Goal: Task Accomplishment & Management: Use online tool/utility

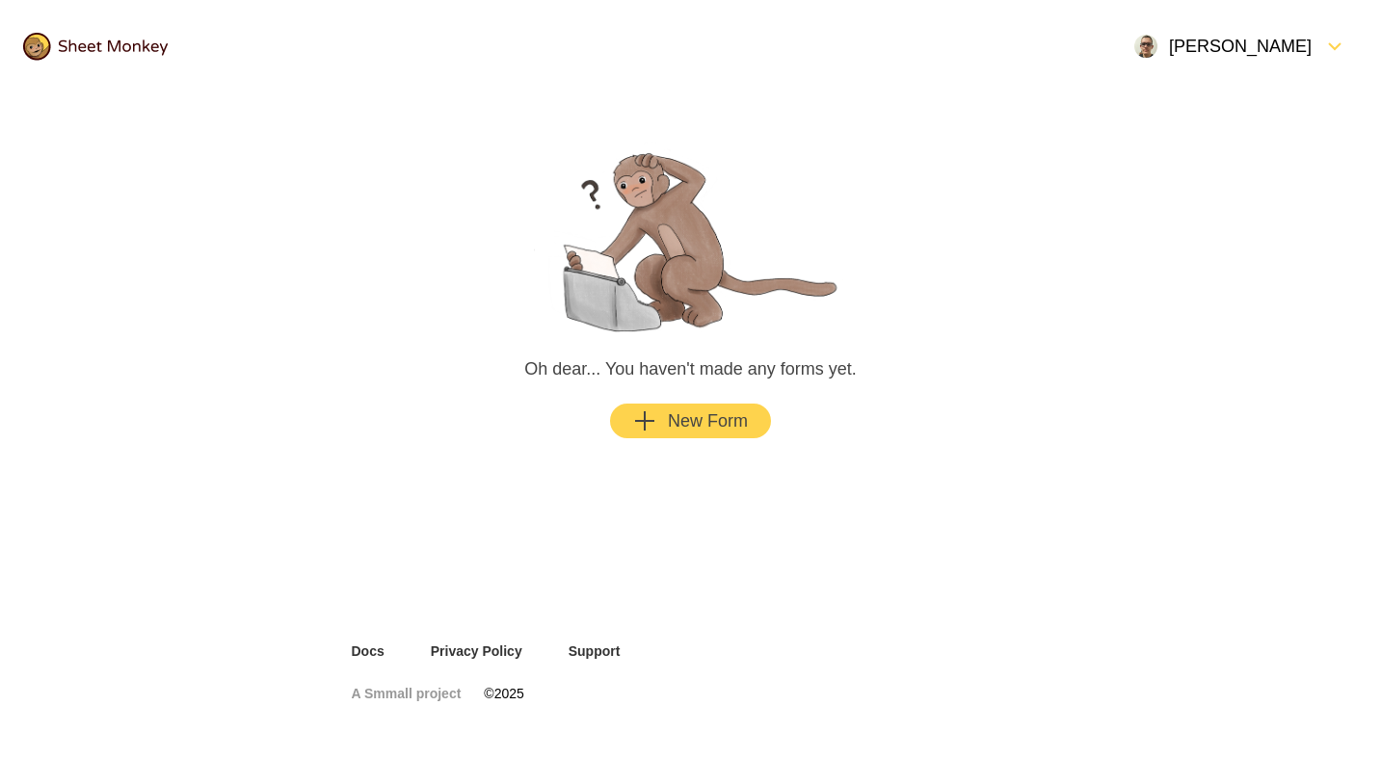
click at [684, 412] on div "New Form" at bounding box center [690, 421] width 115 height 23
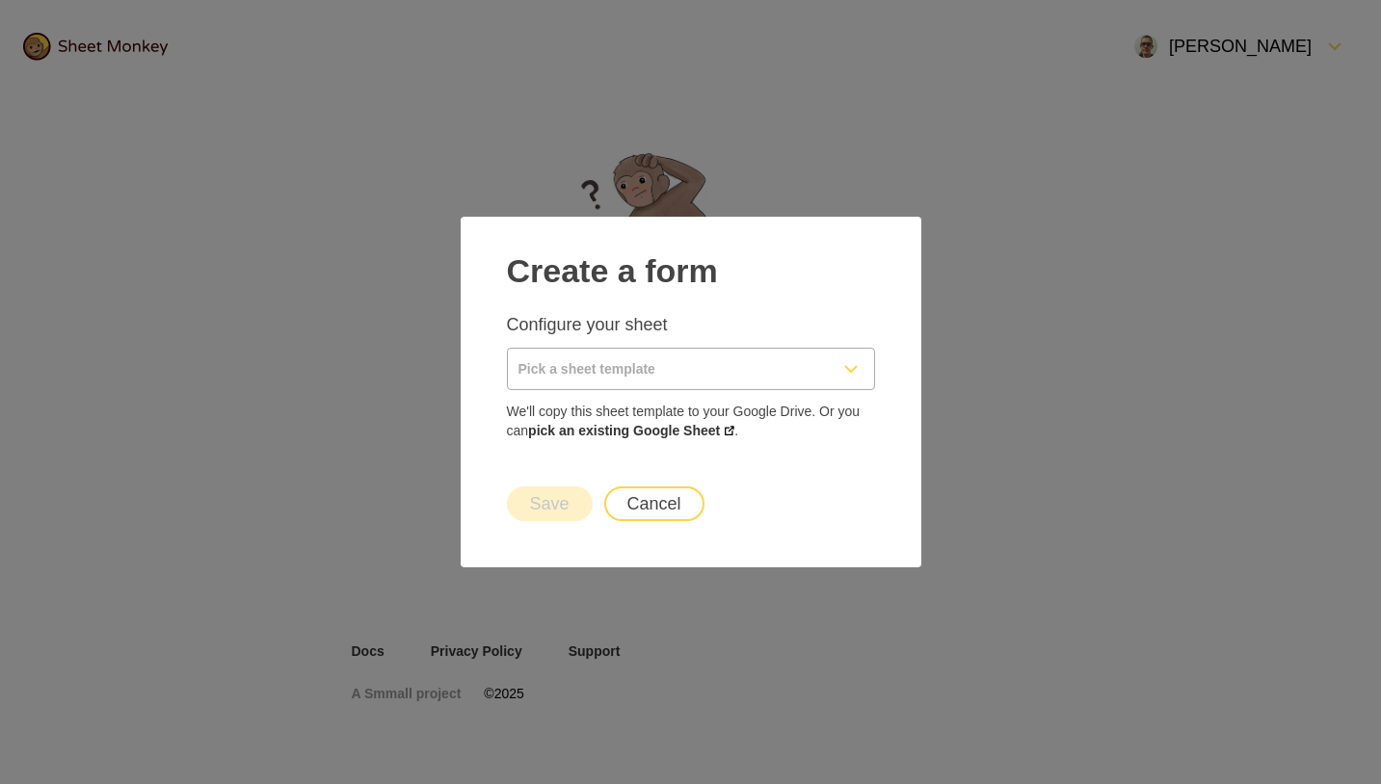
click at [641, 367] on input "Pick a sheet template" at bounding box center [668, 369] width 320 height 40
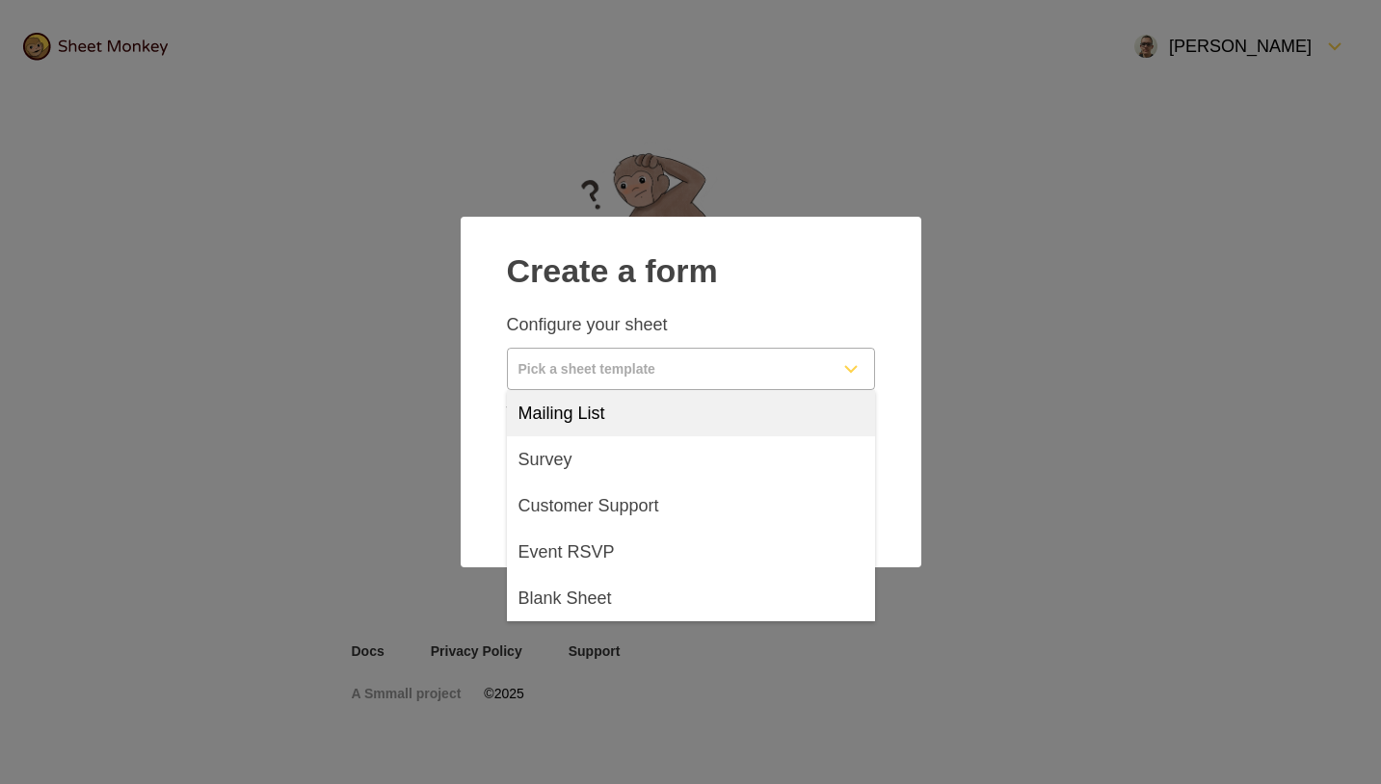
click at [624, 410] on div "Mailing List" at bounding box center [691, 413] width 368 height 46
type input "Mailing List"
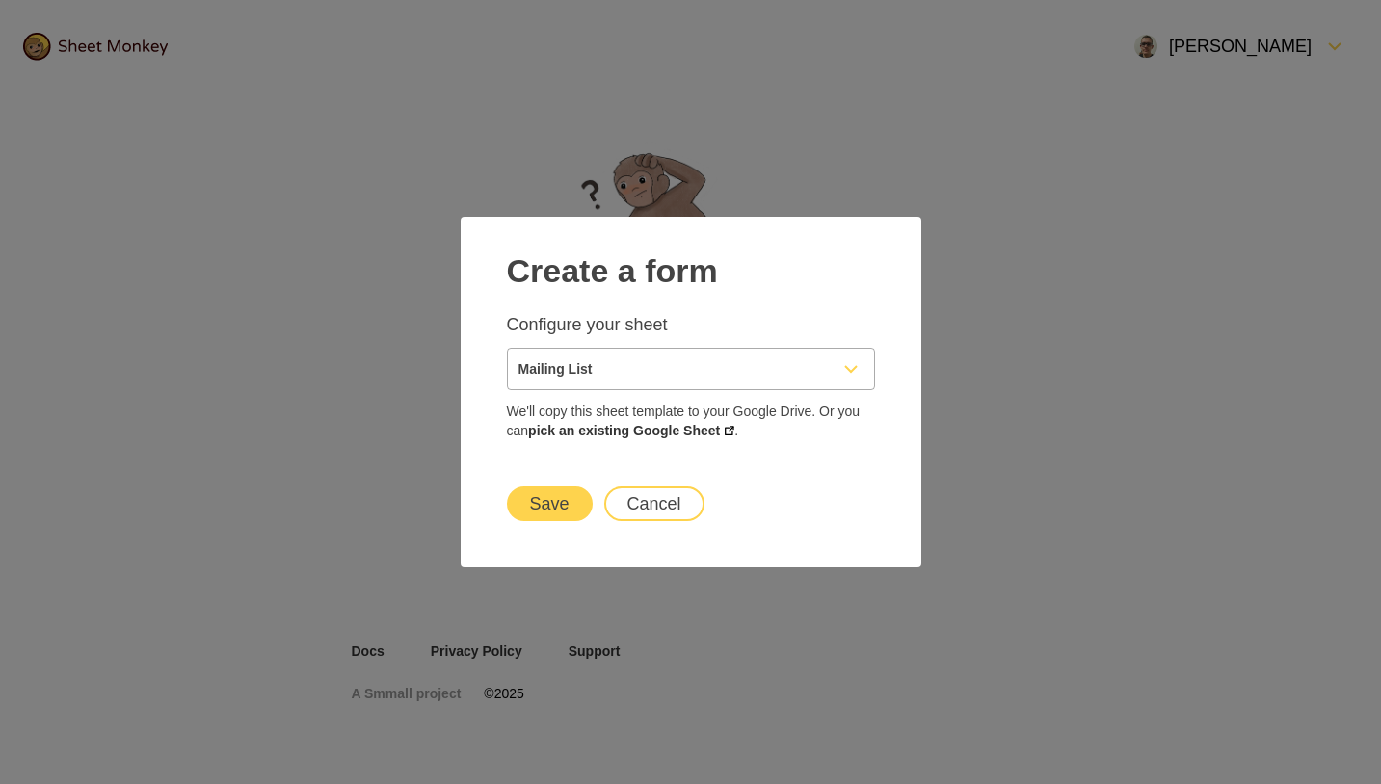
click at [560, 500] on button "Save" at bounding box center [550, 504] width 86 height 35
click at [718, 429] on link "pick an existing Google Sheet" at bounding box center [631, 430] width 206 height 15
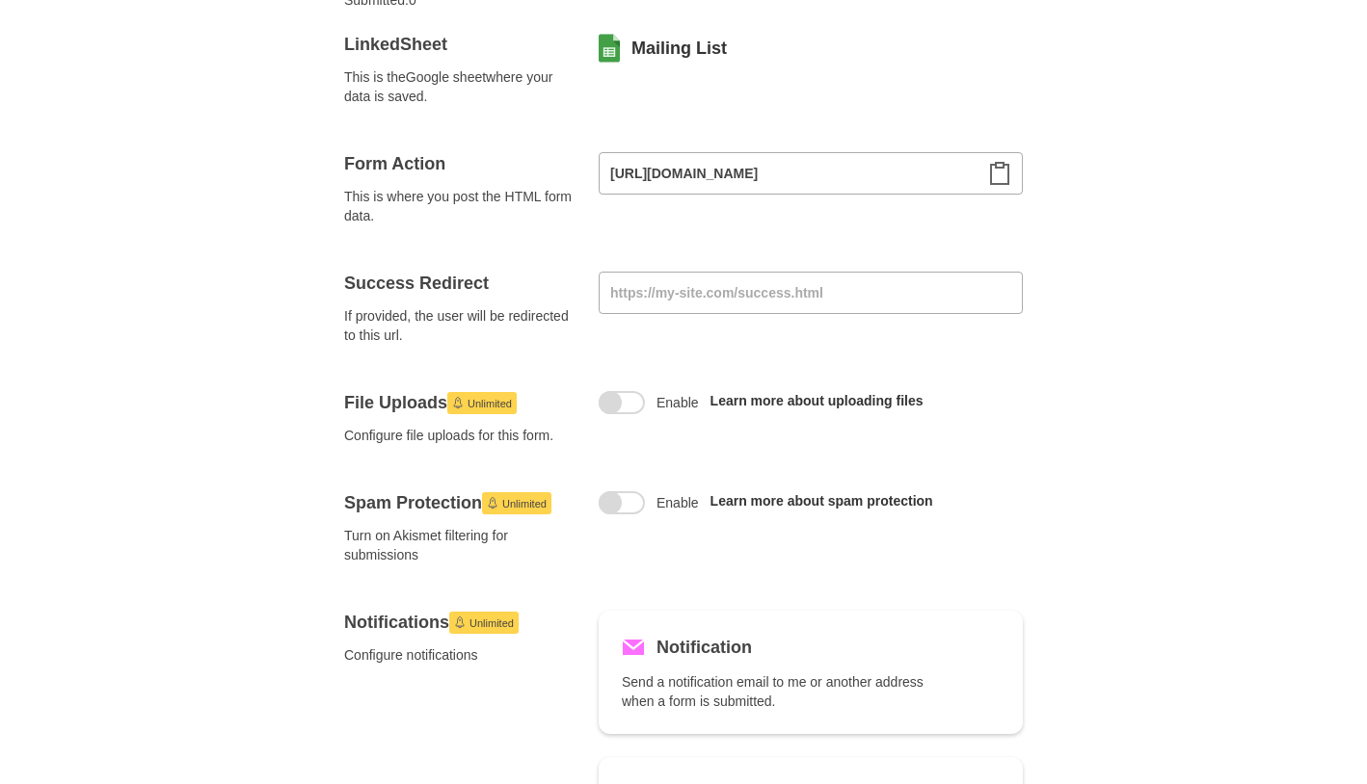
scroll to position [96, 0]
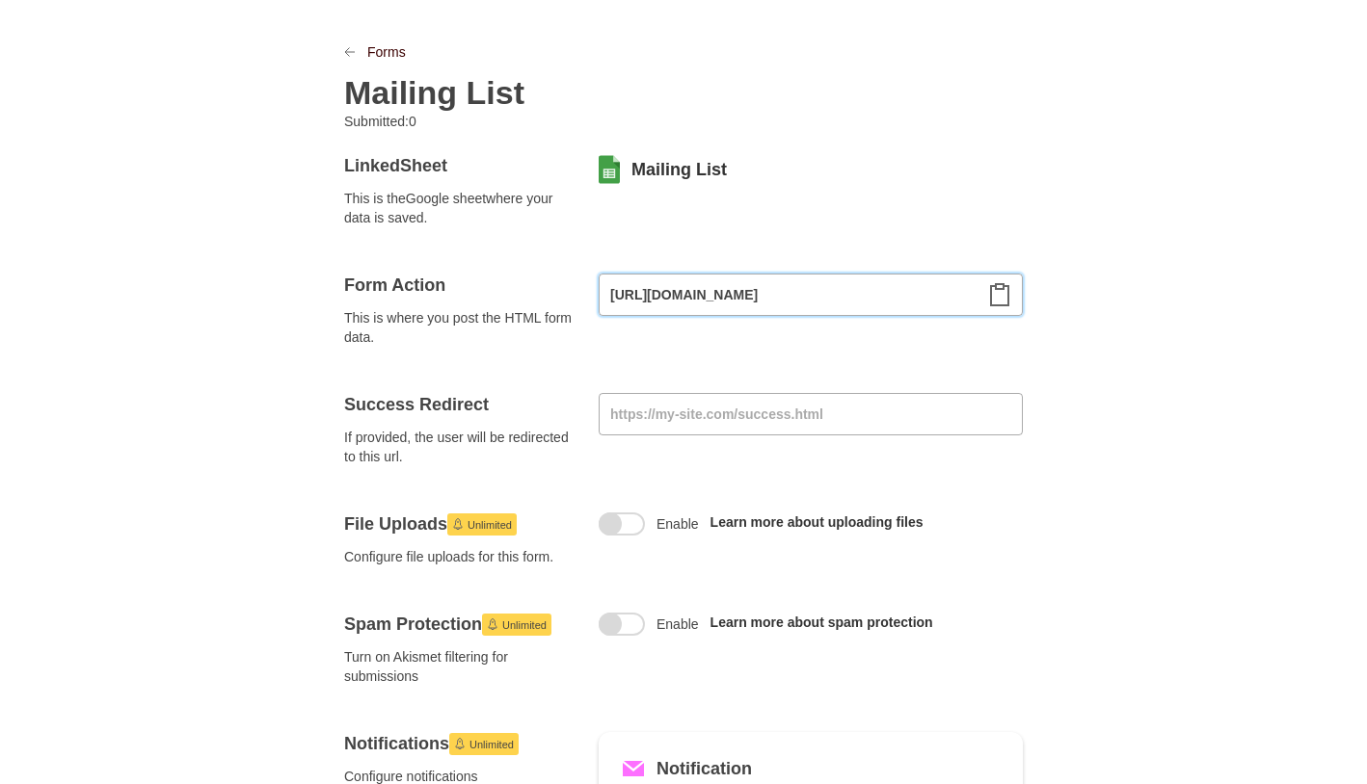
drag, startPoint x: 633, startPoint y: 295, endPoint x: 836, endPoint y: 300, distance: 203.4
click at [836, 300] on input "[URL][DOMAIN_NAME]" at bounding box center [810, 295] width 424 height 42
drag, startPoint x: 347, startPoint y: 293, endPoint x: 439, endPoint y: 293, distance: 92.5
click at [459, 292] on h4 "Form Action" at bounding box center [459, 285] width 231 height 23
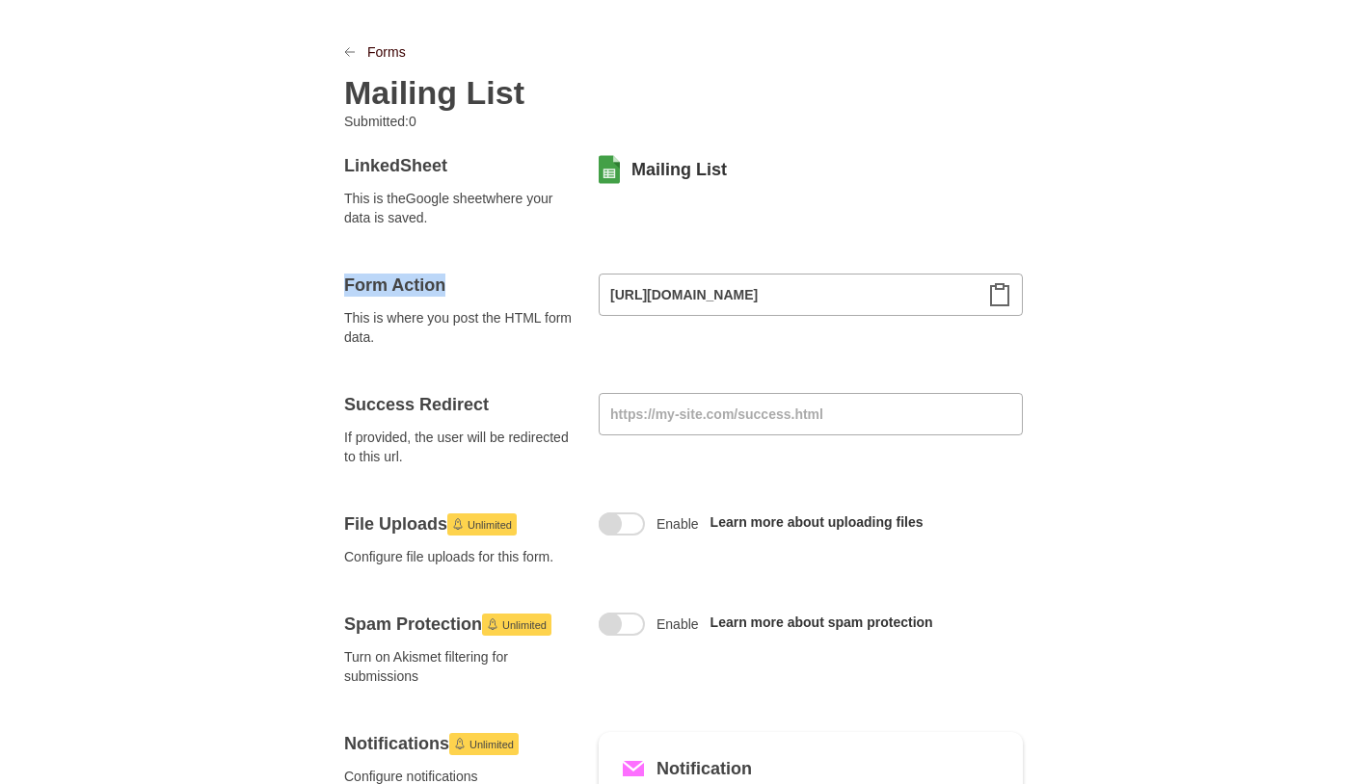
click at [409, 297] on div "Form Action This is where you post the HTML form data." at bounding box center [459, 310] width 231 height 73
drag, startPoint x: 326, startPoint y: 314, endPoint x: 542, endPoint y: 321, distance: 216.0
click at [438, 334] on span "This is where you post the HTML form data." at bounding box center [459, 327] width 231 height 39
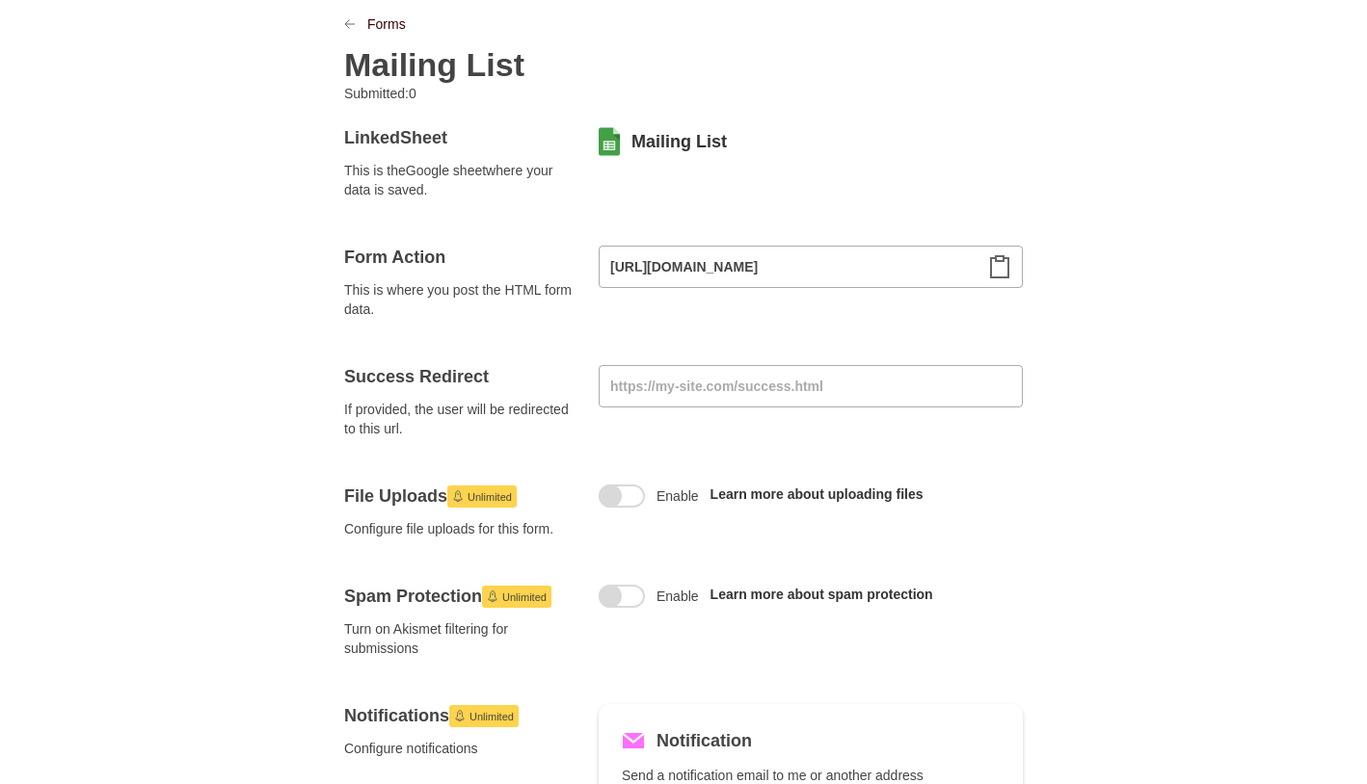
scroll to position [675, 0]
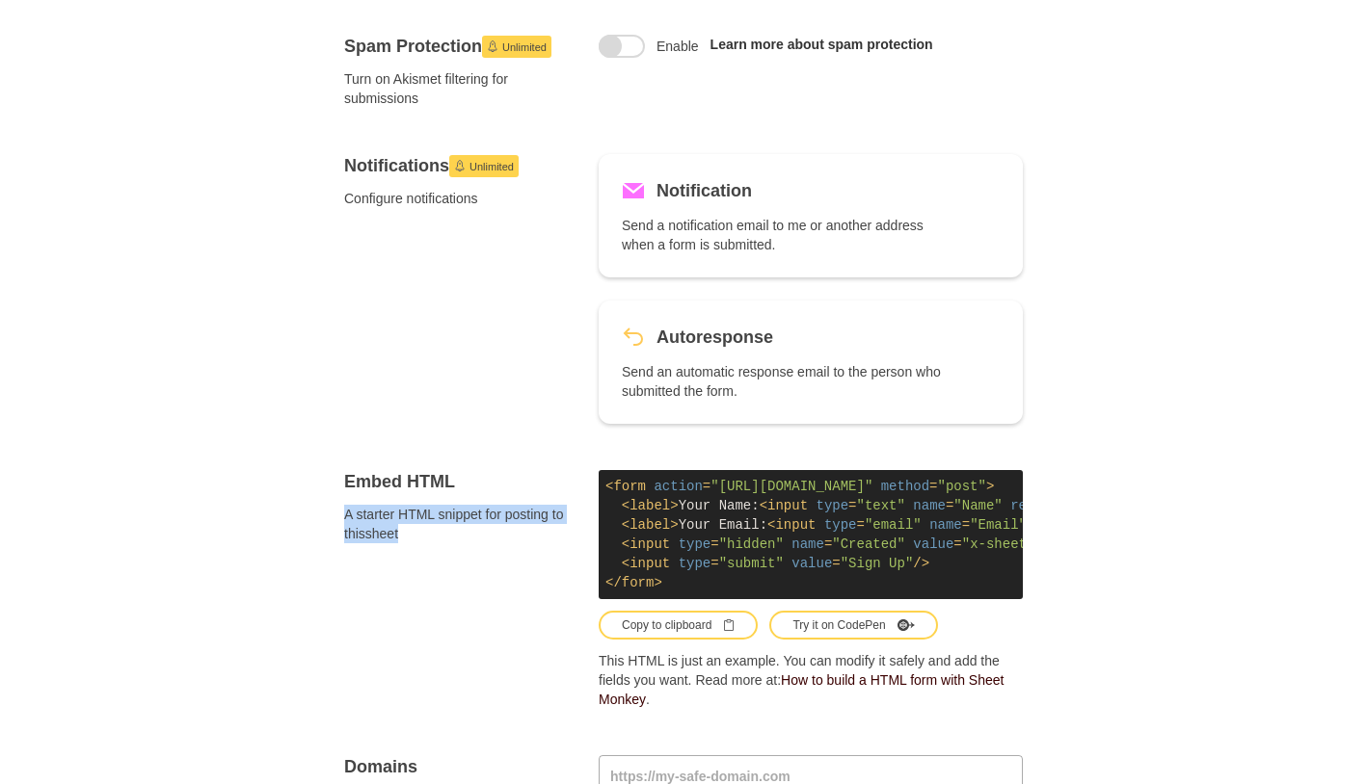
drag, startPoint x: 344, startPoint y: 513, endPoint x: 504, endPoint y: 532, distance: 161.1
click at [504, 532] on span "A starter HTML snippet for posting to this sheet" at bounding box center [459, 524] width 231 height 39
click at [492, 532] on span "A starter HTML snippet for posting to this sheet" at bounding box center [459, 524] width 231 height 39
click at [598, 484] on div "Embed HTML A starter HTML snippet for posting to this sheet < form action = "[U…" at bounding box center [683, 589] width 678 height 239
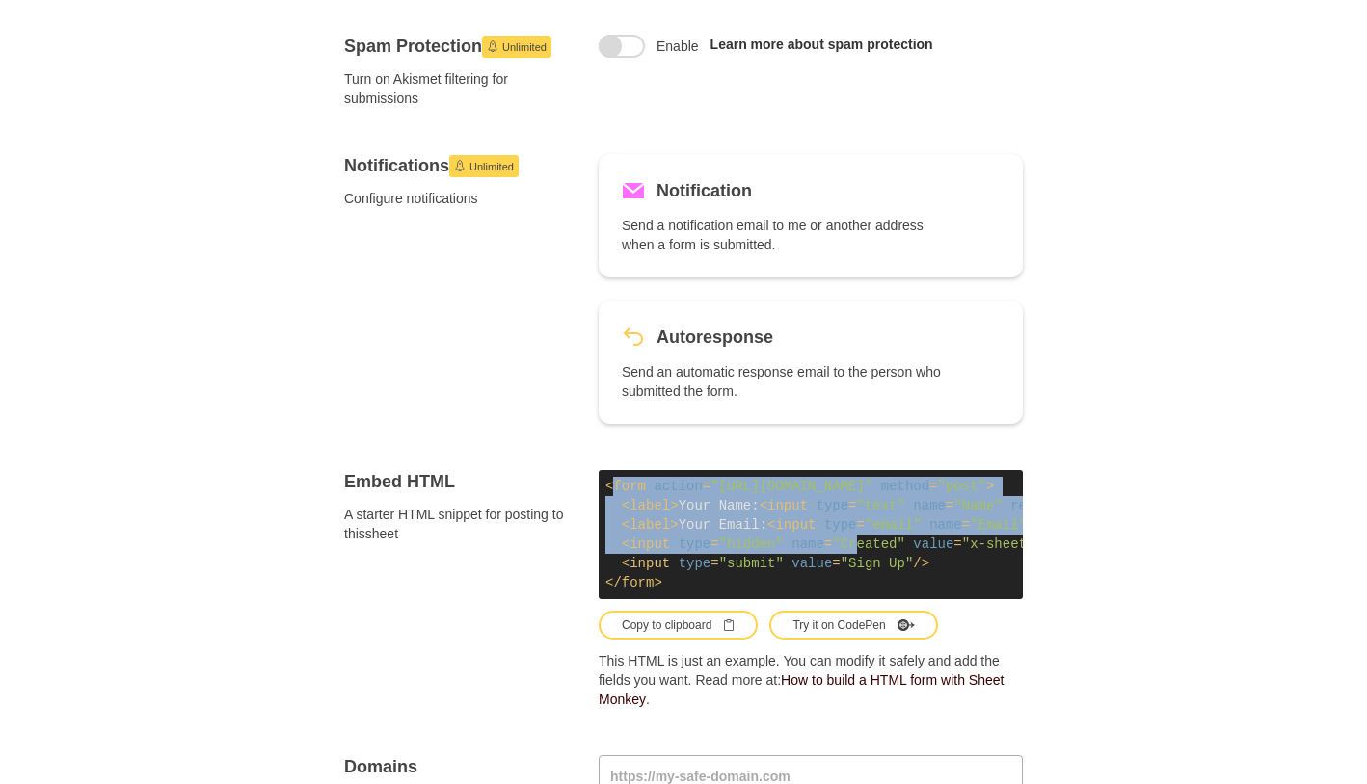
drag, startPoint x: 610, startPoint y: 490, endPoint x: 856, endPoint y: 542, distance: 251.2
click at [856, 542] on code "< form action = "[URL][DOMAIN_NAME]" method = "post" > < label > Your Name: < i…" at bounding box center [810, 534] width 424 height 129
click at [726, 543] on span ""hidden"" at bounding box center [751, 544] width 65 height 15
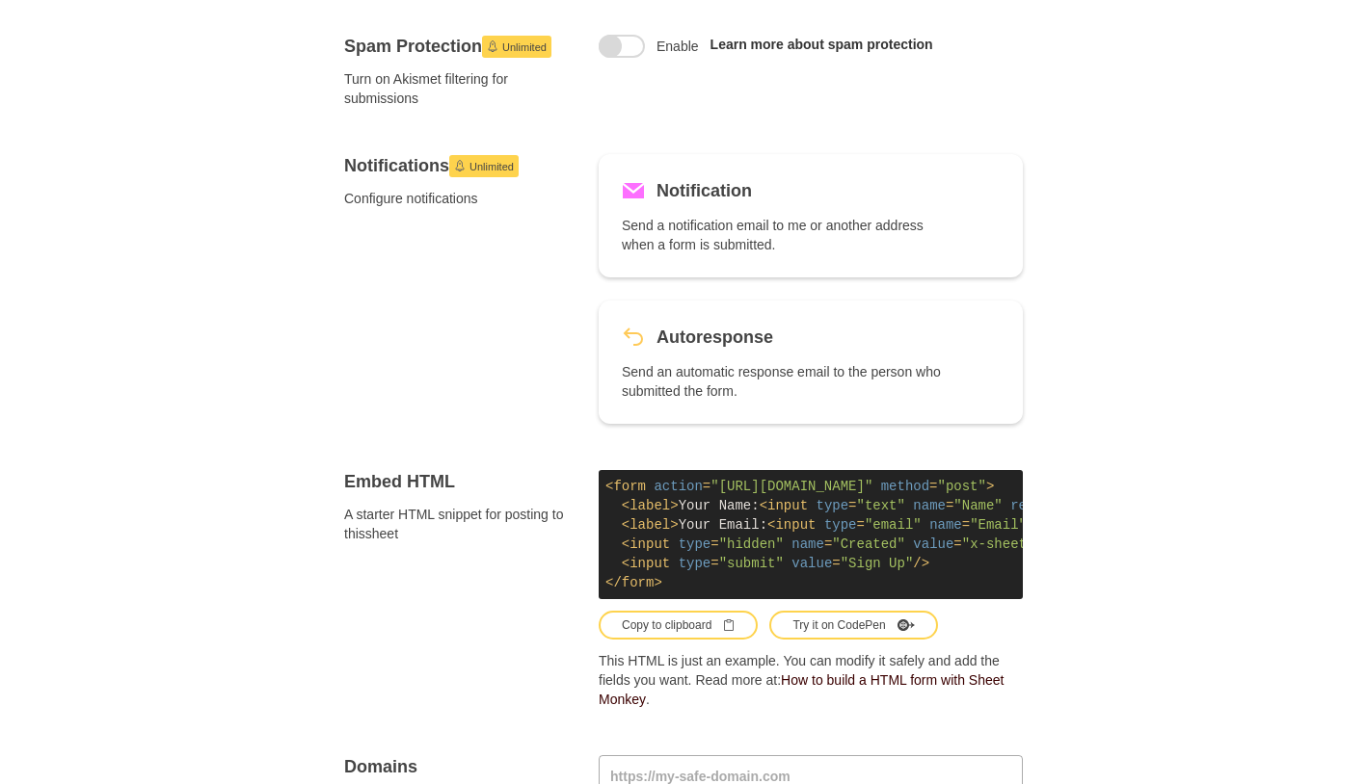
click at [792, 561] on span "value" at bounding box center [811, 563] width 40 height 15
drag, startPoint x: 712, startPoint y: 488, endPoint x: 851, endPoint y: 491, distance: 138.8
click at [853, 492] on span "< form action = "[URL][DOMAIN_NAME]" method = "post" >" at bounding box center [799, 486] width 388 height 15
click at [851, 491] on span ""[URL][DOMAIN_NAME]"" at bounding box center [791, 486] width 162 height 15
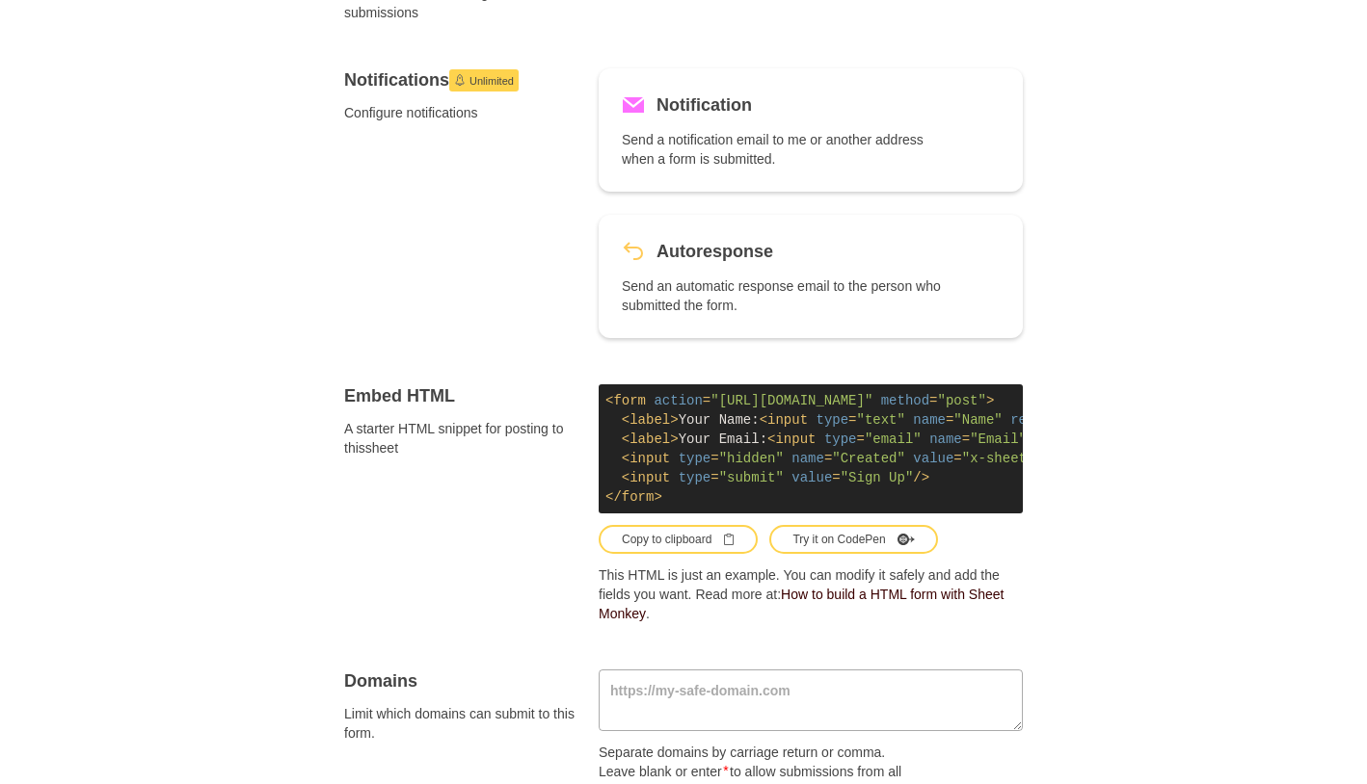
scroll to position [771, 0]
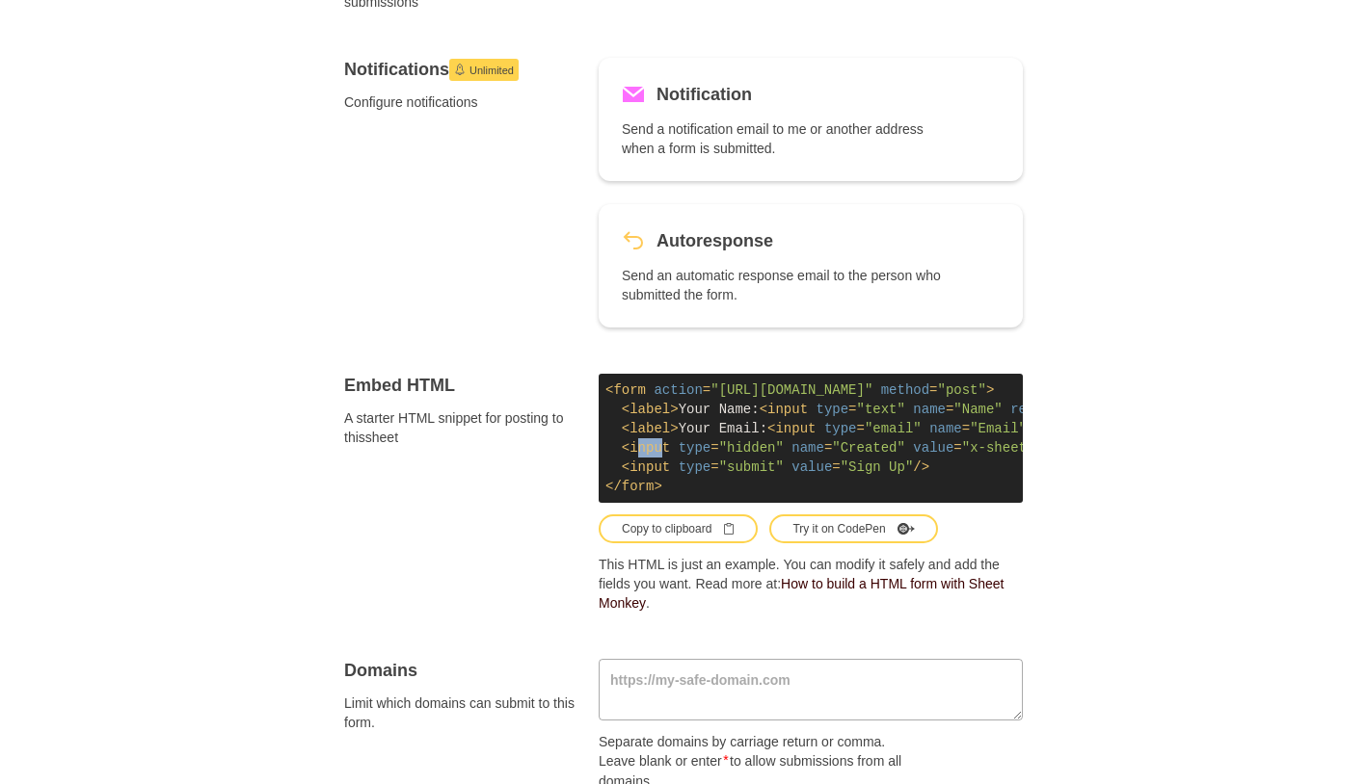
drag, startPoint x: 635, startPoint y: 439, endPoint x: 665, endPoint y: 442, distance: 30.0
click at [661, 442] on code "< form action = "[URL][DOMAIN_NAME]" method = "post" > < label > Your Name: < i…" at bounding box center [810, 438] width 424 height 129
click at [664, 443] on span "input" at bounding box center [649, 447] width 40 height 15
click at [780, 453] on code "< form action = "[URL][DOMAIN_NAME]" method = "post" > < label > Your Name: < i…" at bounding box center [810, 438] width 424 height 129
click at [692, 472] on span "type" at bounding box center [694, 467] width 33 height 15
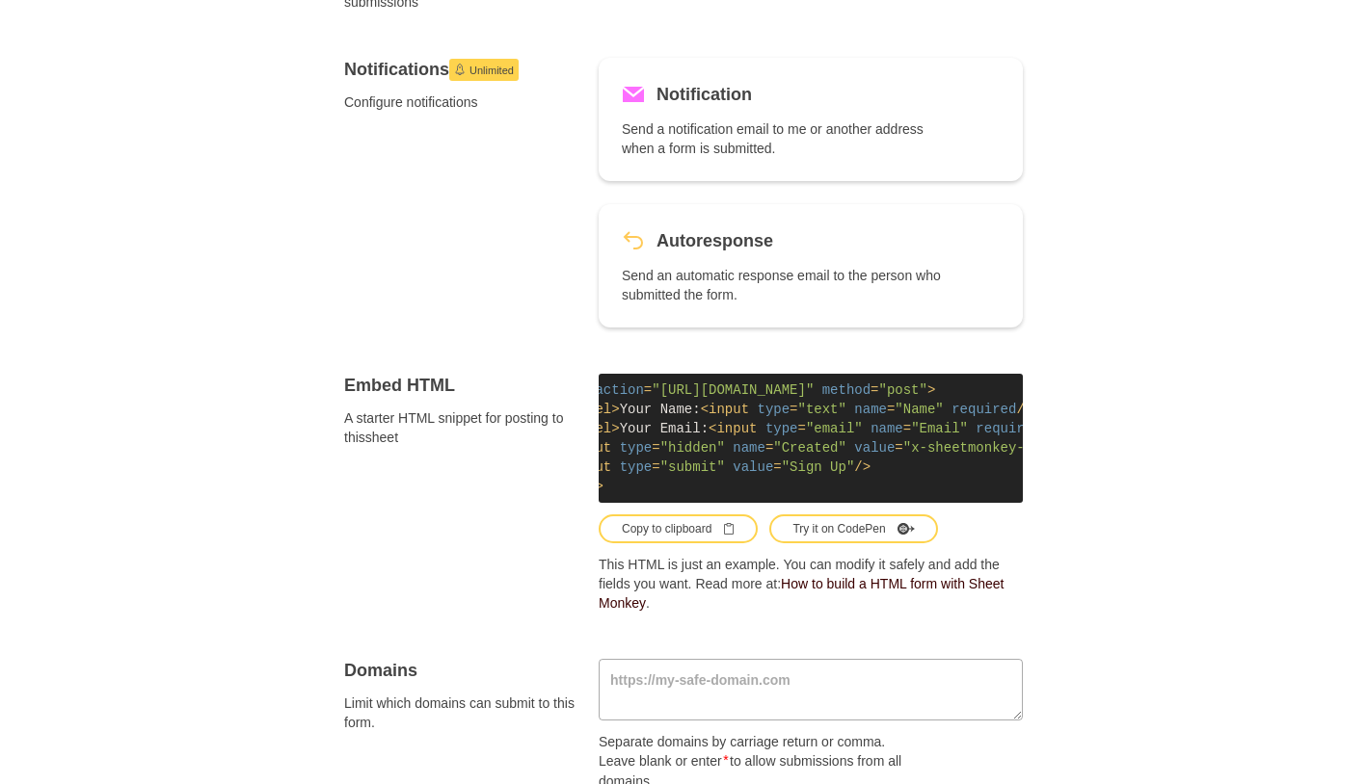
drag, startPoint x: 657, startPoint y: 392, endPoint x: 1010, endPoint y: 392, distance: 352.7
click at [935, 391] on span "< form action = "[URL][DOMAIN_NAME]" method = "post" >" at bounding box center [740, 390] width 388 height 15
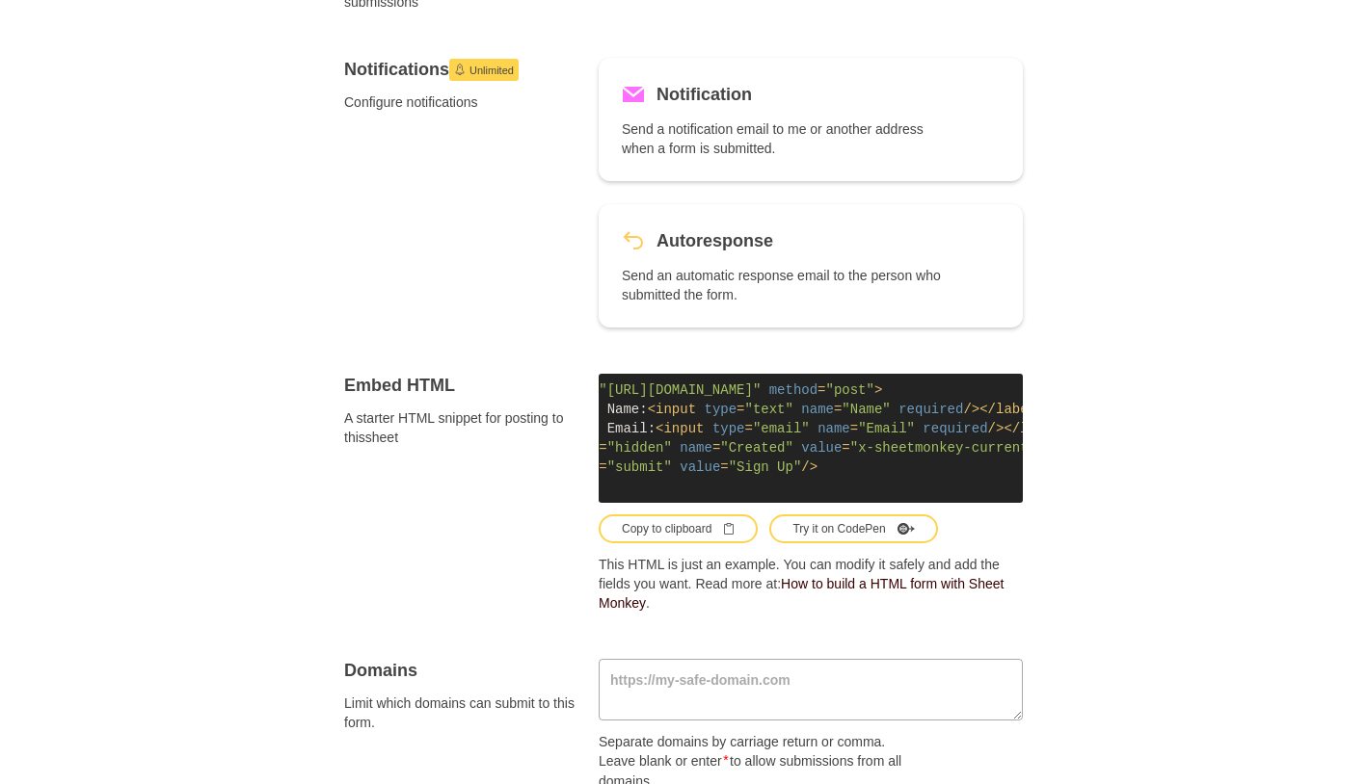
click at [760, 395] on span ""[URL][DOMAIN_NAME]"" at bounding box center [679, 390] width 162 height 15
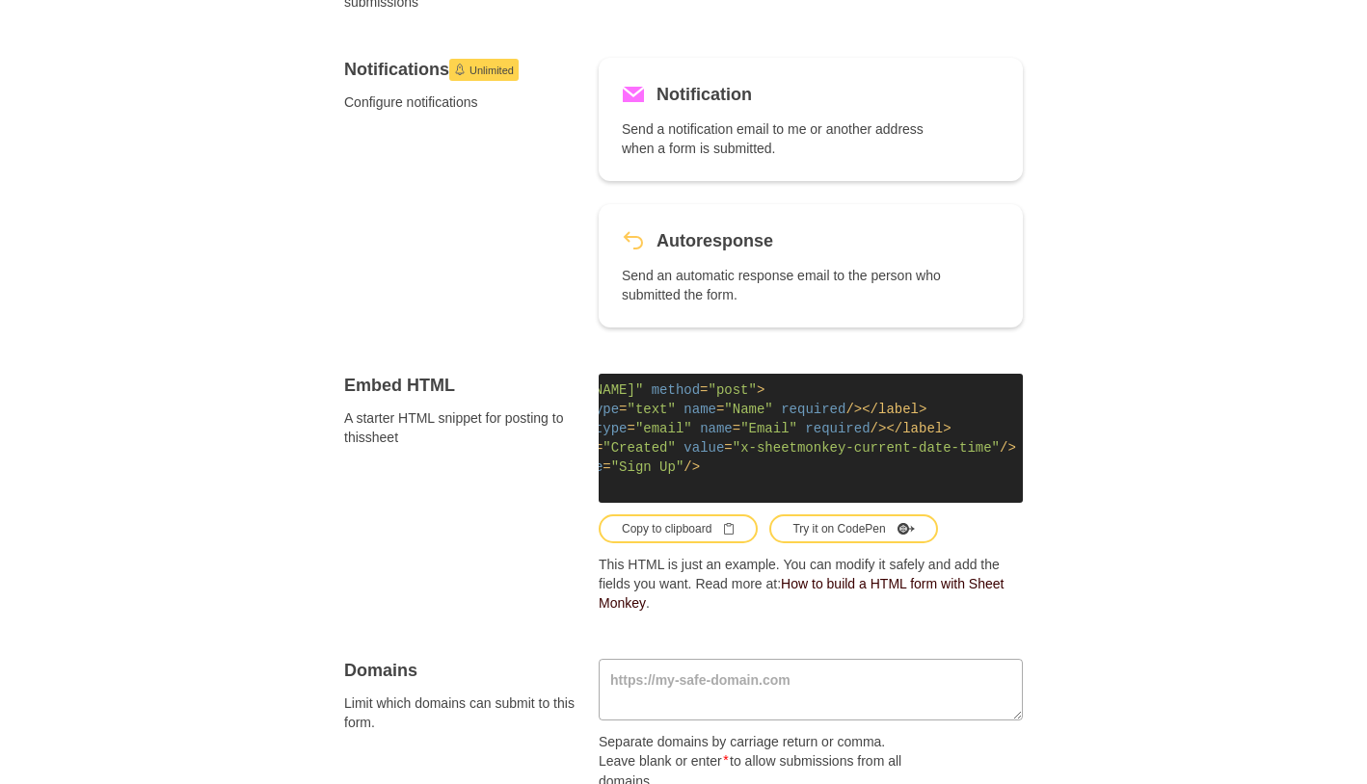
scroll to position [0, 270]
click at [757, 394] on span ""post"" at bounding box center [732, 390] width 48 height 15
click at [964, 404] on code "< form action = "[URL][DOMAIN_NAME]" method = "post" > < label > Your Name: < i…" at bounding box center [810, 438] width 424 height 129
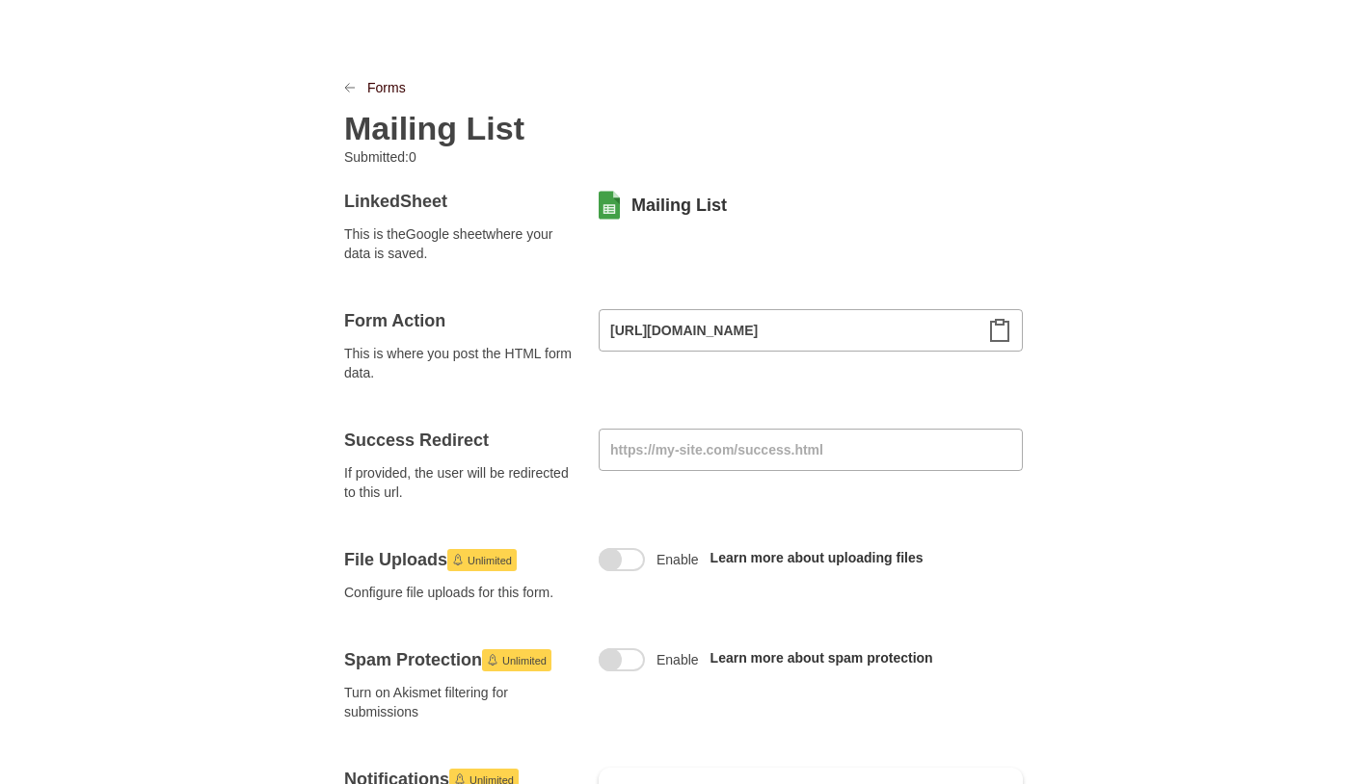
scroll to position [0, 0]
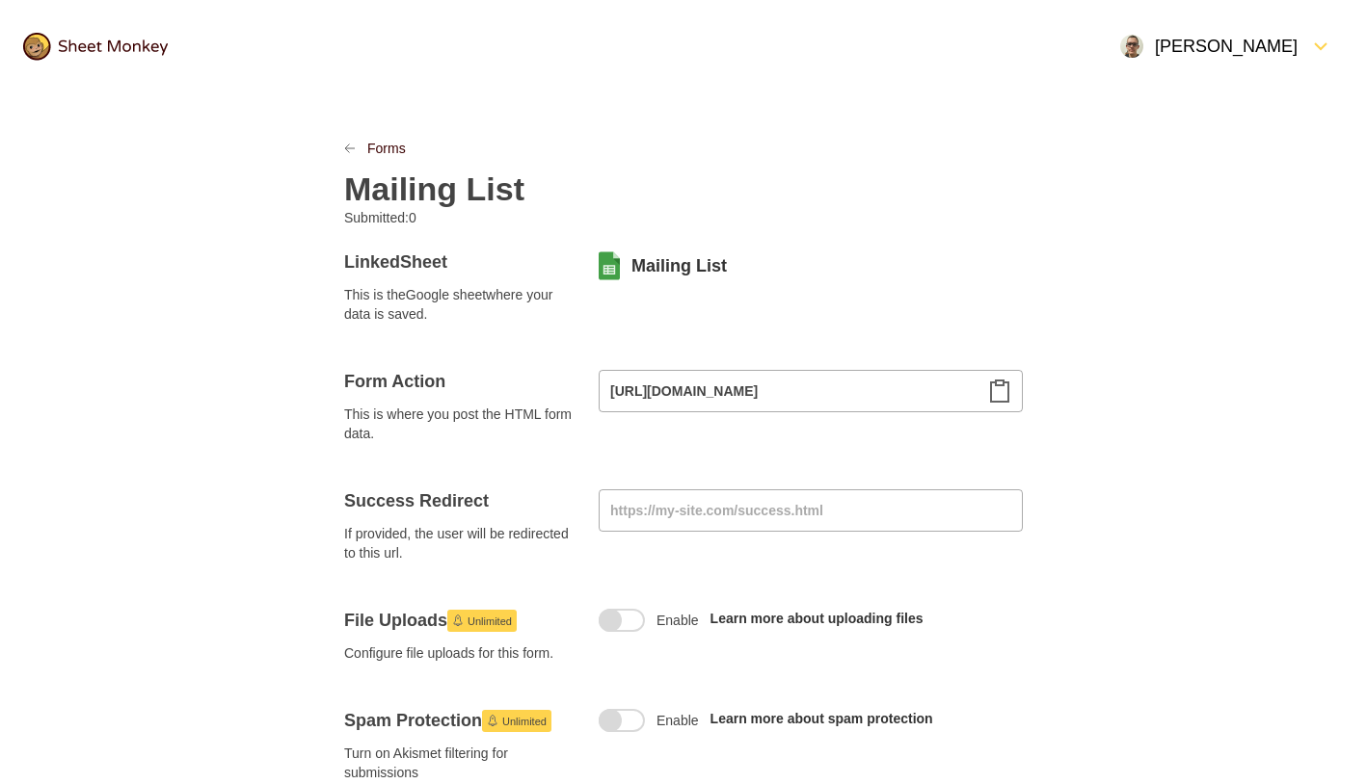
click at [998, 394] on icon "Clipboard" at bounding box center [999, 391] width 23 height 23
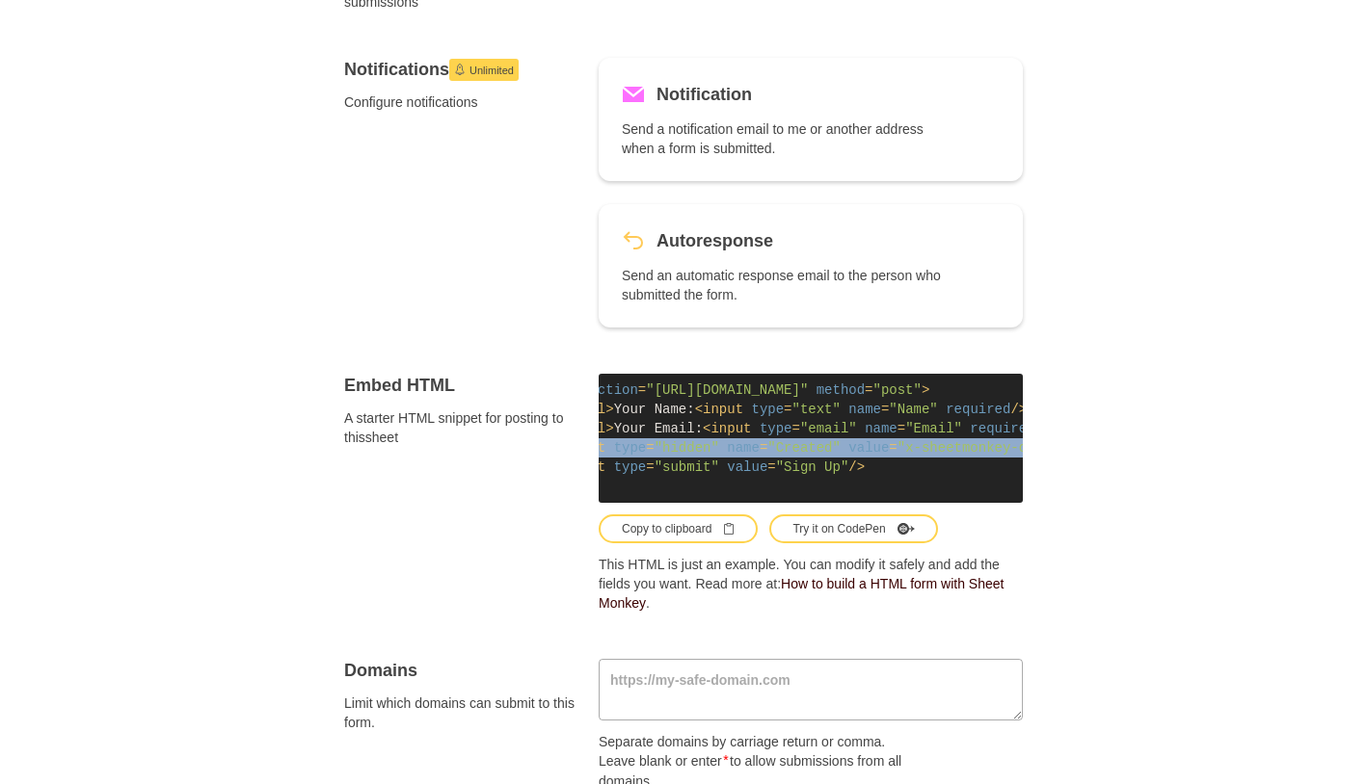
scroll to position [0, 270]
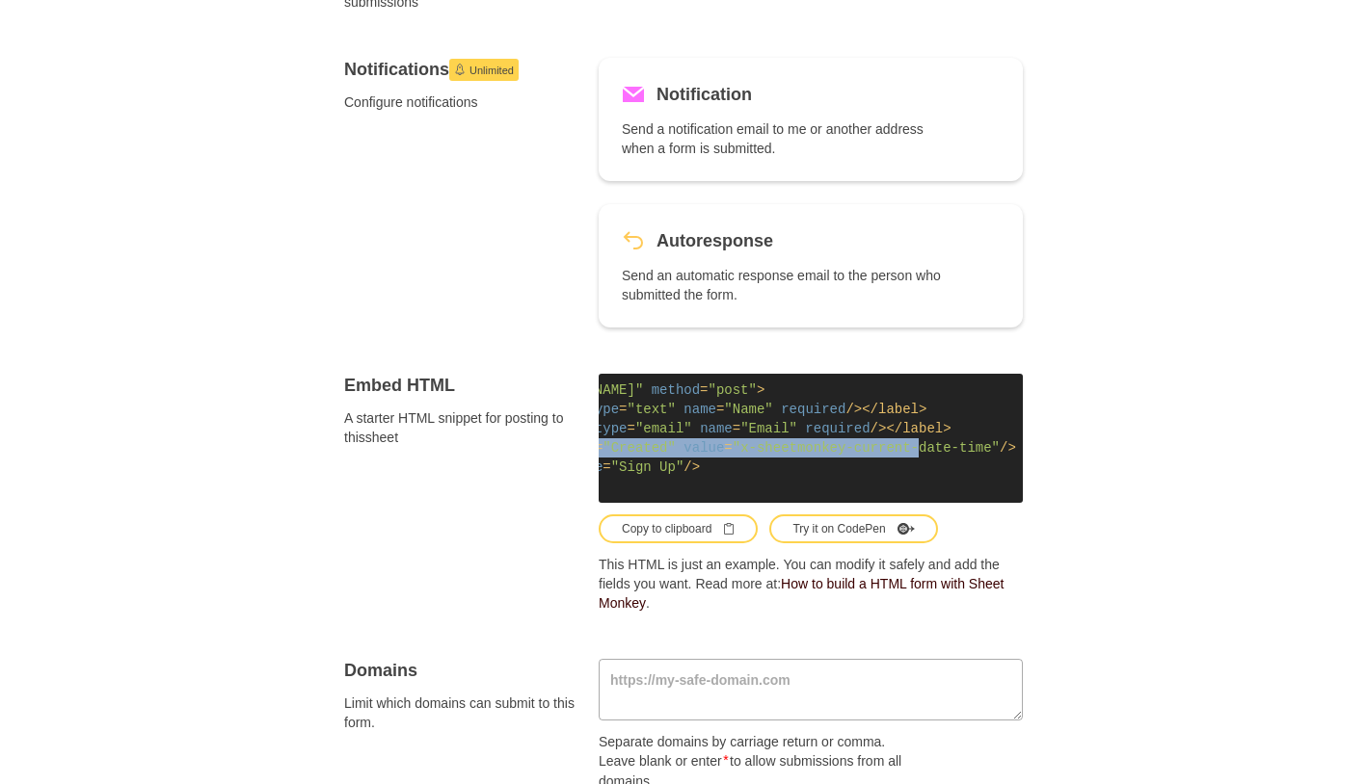
drag, startPoint x: 624, startPoint y: 450, endPoint x: 991, endPoint y: 447, distance: 367.2
click at [991, 447] on code "< form action = "[URL][DOMAIN_NAME]" method = "post" > < label > Your Name: < i…" at bounding box center [810, 438] width 424 height 129
copy span "< input type = "hidden" name = "Created" value = "x-sheetmonkey-current-date-ti…"
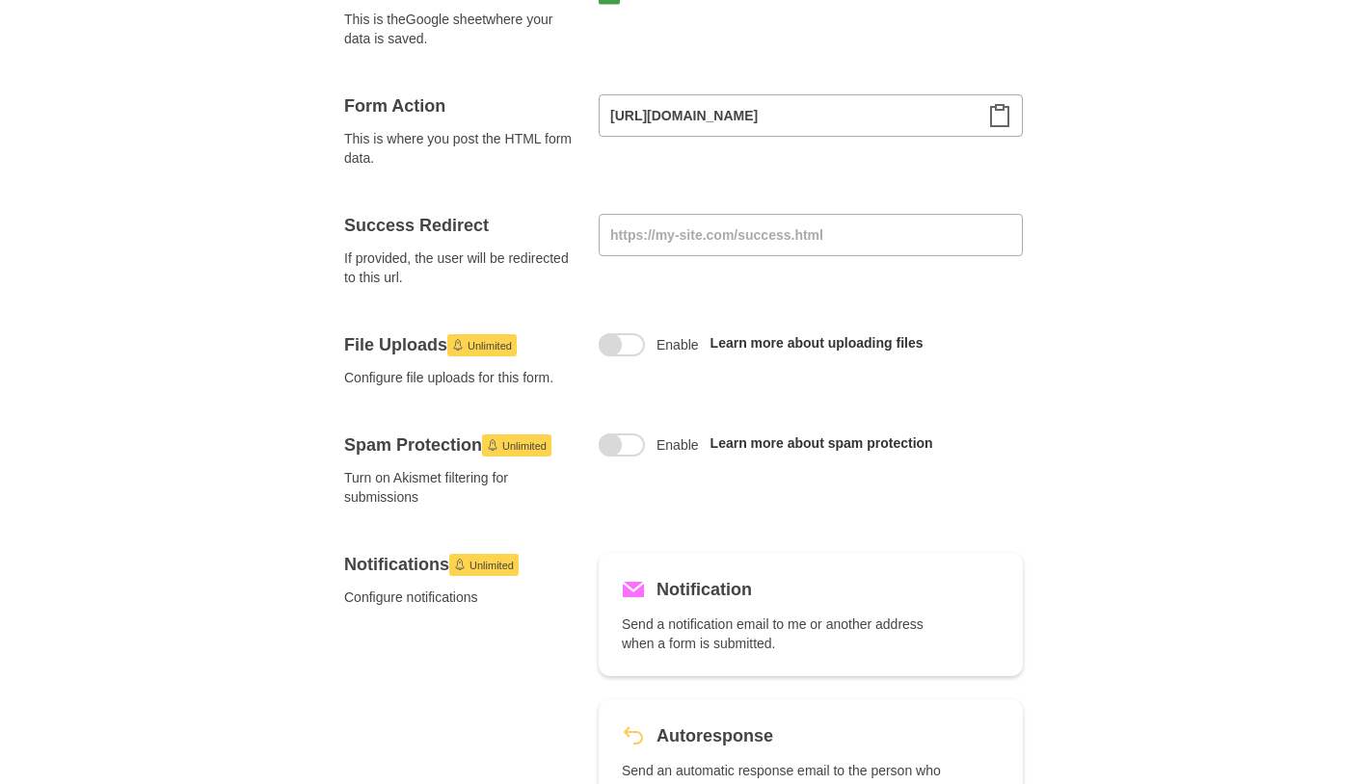
scroll to position [193, 0]
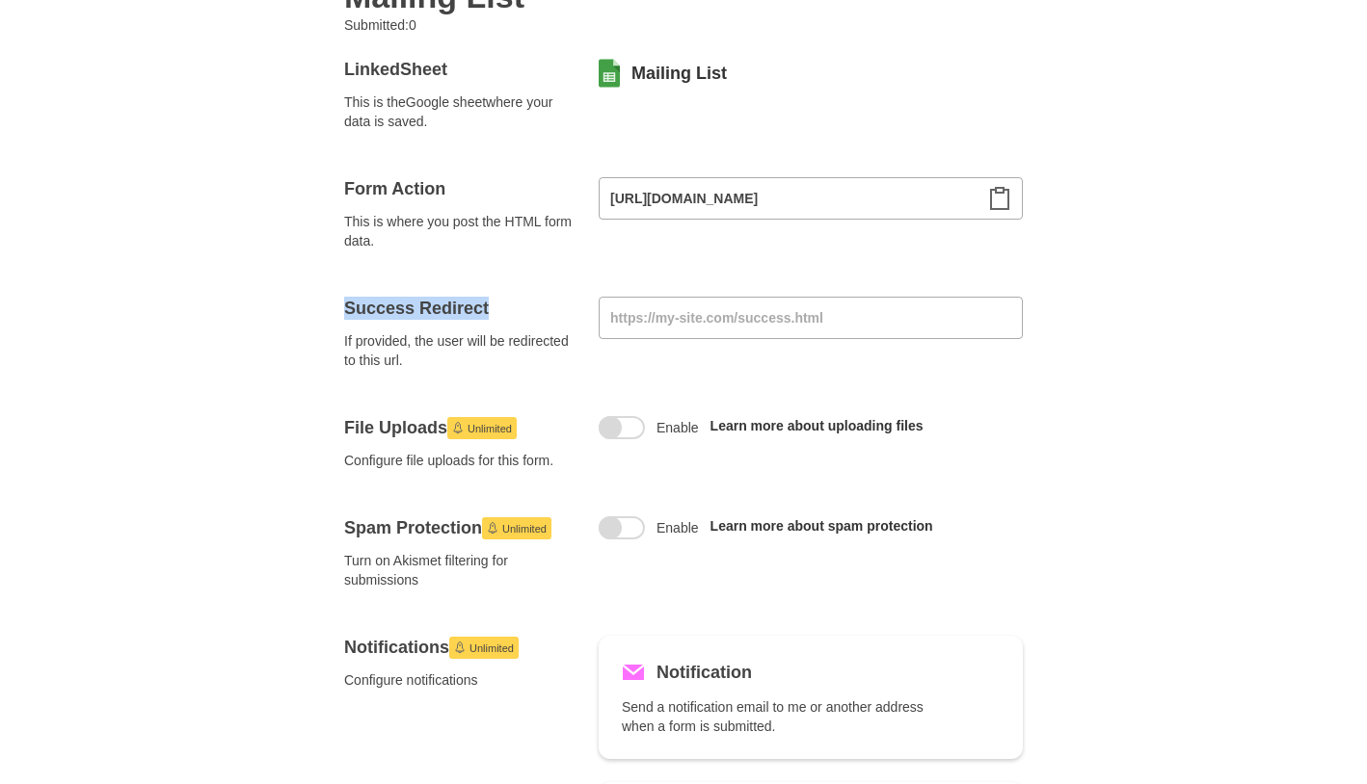
drag, startPoint x: 455, startPoint y: 310, endPoint x: 497, endPoint y: 314, distance: 42.6
click at [502, 311] on div "Forms Mailing List Submitted: 0 Linked Sheet This is the Google sheet where you…" at bounding box center [683, 773] width 771 height 1747
click at [466, 317] on h4 "Success Redirect" at bounding box center [459, 308] width 231 height 23
click at [679, 315] on input at bounding box center [810, 318] width 424 height 42
paste input "[URL][DOMAIN_NAME]"
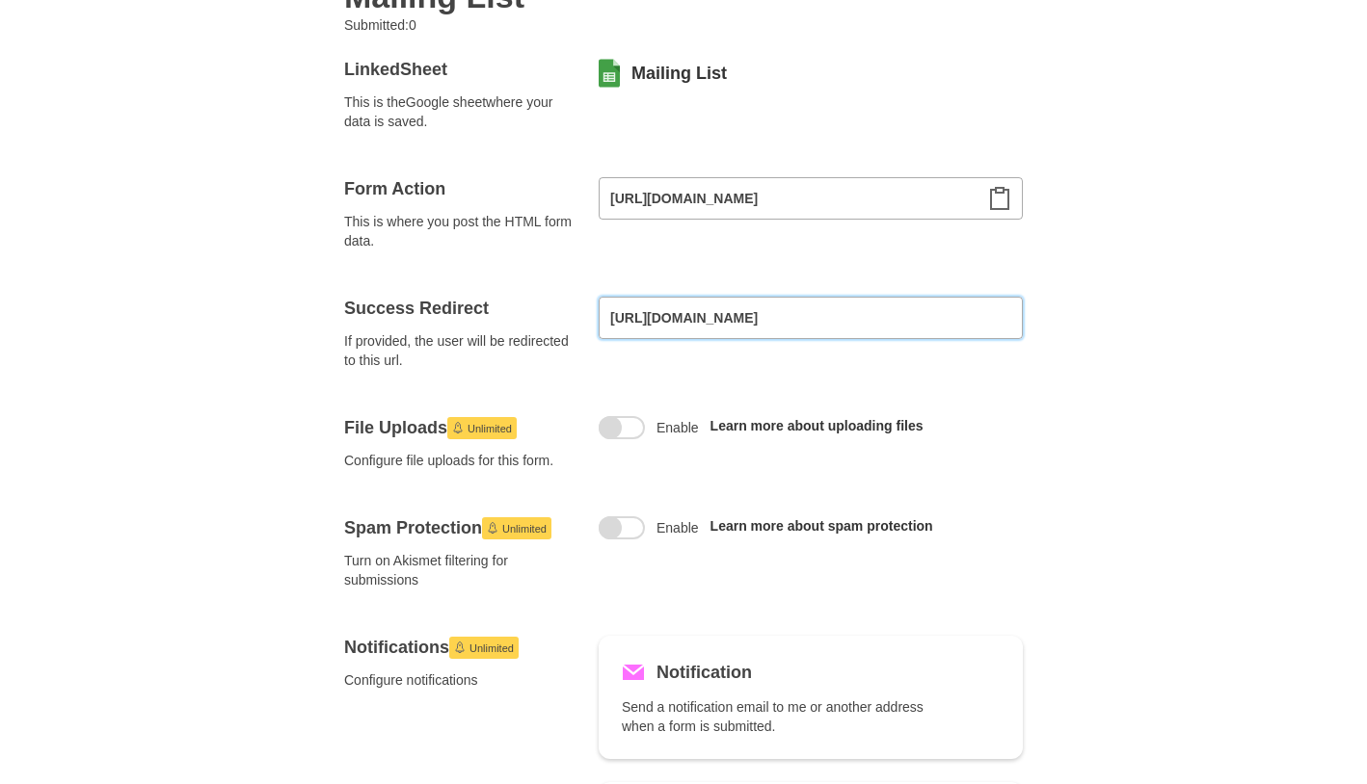
type input "[URL][DOMAIN_NAME]"
click at [1098, 370] on div "Forms Mailing List Submitted: 0 Linked Sheet This is the Google sheet where you…" at bounding box center [683, 773] width 1367 height 1747
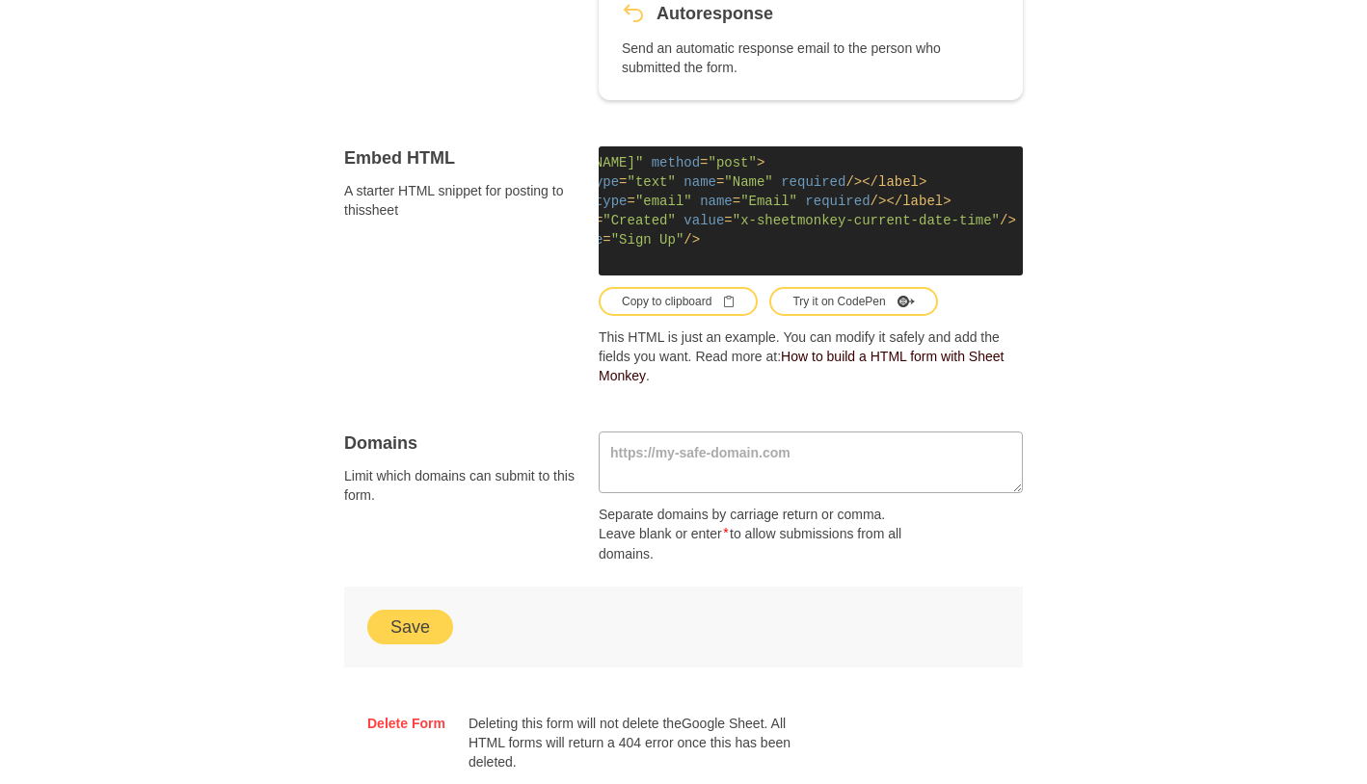
scroll to position [1178, 0]
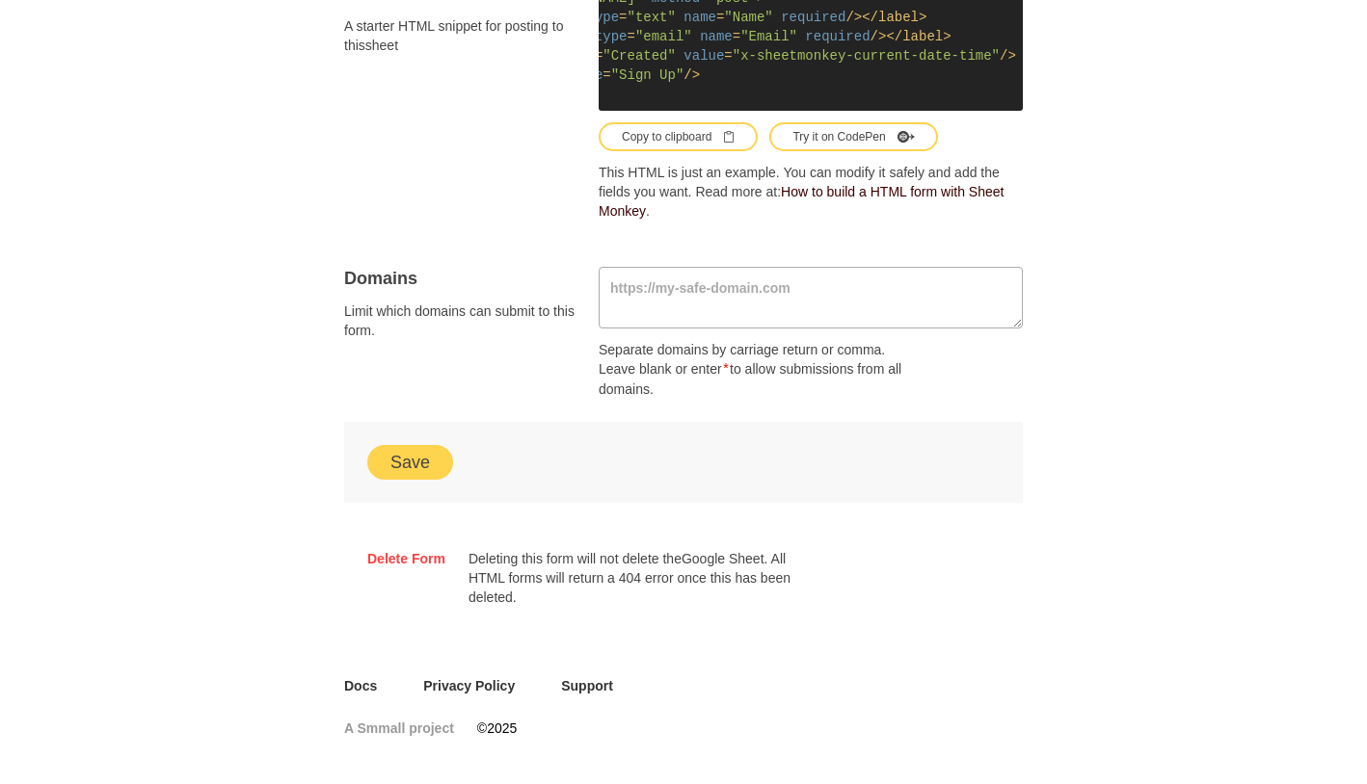
click at [430, 466] on button "Save" at bounding box center [410, 462] width 86 height 35
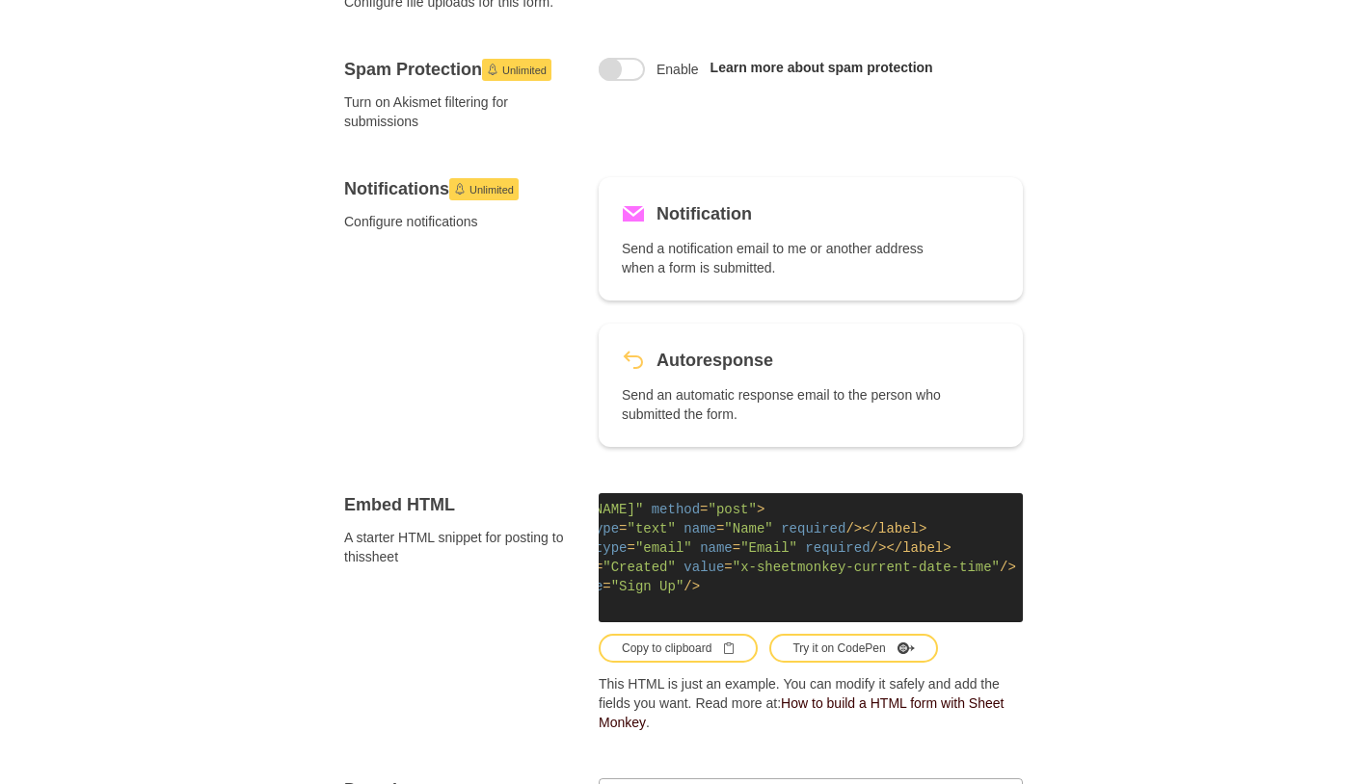
scroll to position [1060, 0]
